Goal: Information Seeking & Learning: Learn about a topic

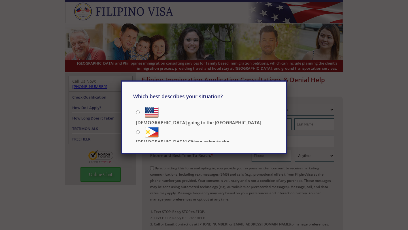
click at [138, 131] on input "[DEMOGRAPHIC_DATA] Citizen going to the [DEMOGRAPHIC_DATA]" at bounding box center [138, 132] width 4 height 4
radio input "true"
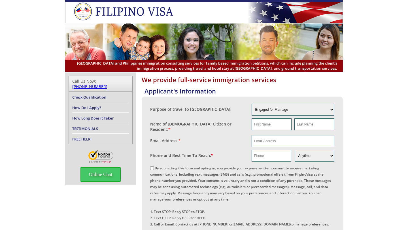
click at [89, 9] on img at bounding box center [126, 12] width 105 height 18
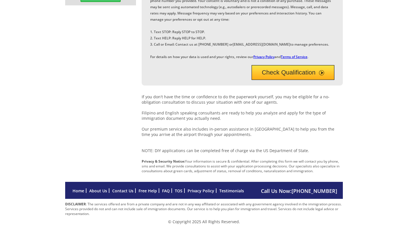
scroll to position [195, 0]
click at [81, 192] on link "Home" at bounding box center [79, 190] width 12 height 5
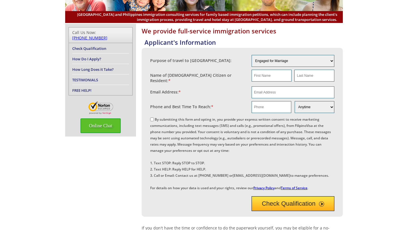
scroll to position [49, 0]
